Goal: Download file/media

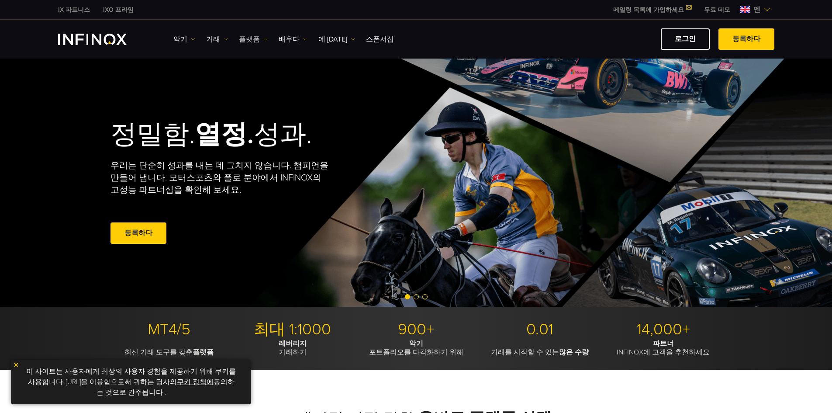
click at [249, 40] on font "플랫폼" at bounding box center [249, 39] width 21 height 9
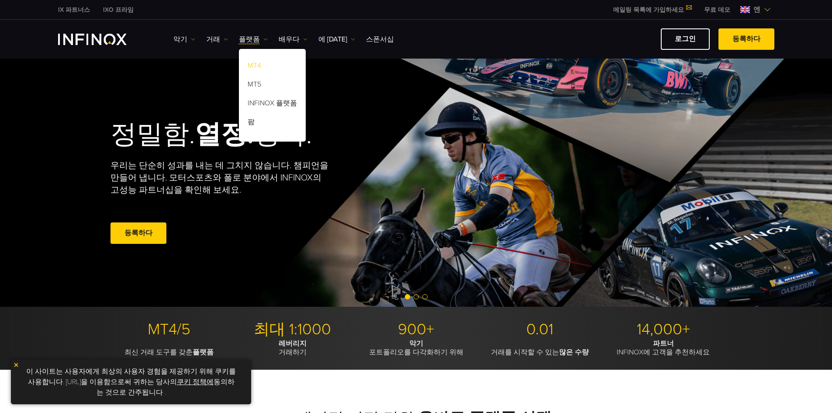
click at [252, 65] on font "MT4" at bounding box center [255, 65] width 14 height 9
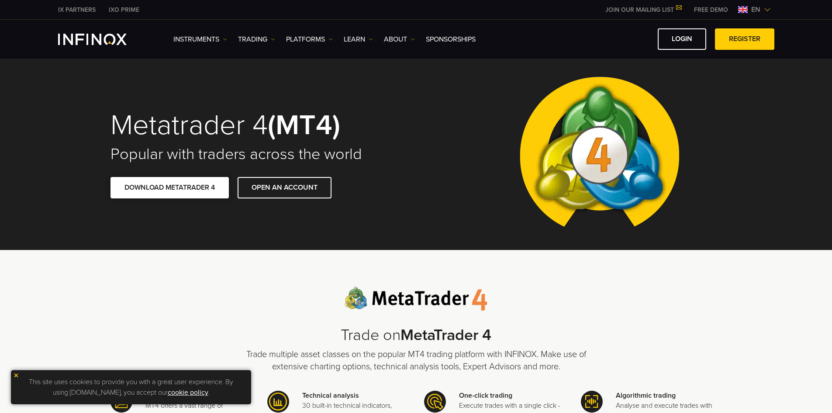
click at [170, 187] on span at bounding box center [170, 187] width 0 height 0
drag, startPoint x: 134, startPoint y: 183, endPoint x: 129, endPoint y: 184, distance: 4.9
click at [170, 187] on span at bounding box center [170, 187] width 0 height 0
